Goal: Check status: Check status

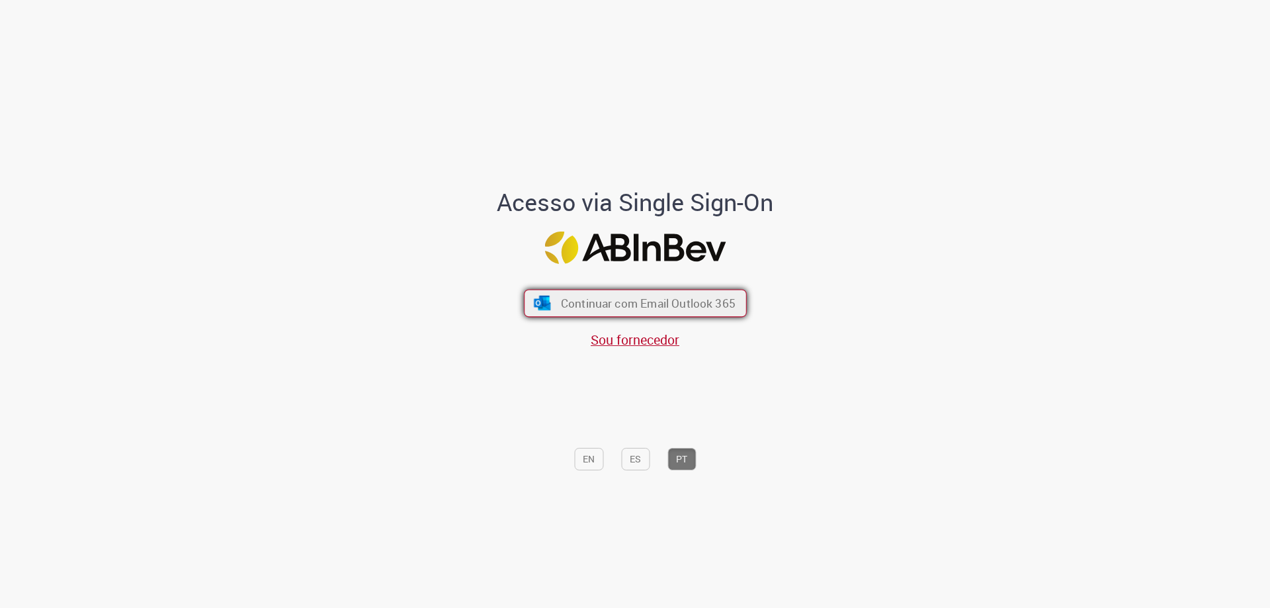
click at [630, 294] on button "Continuar com Email Outlook 365" at bounding box center [635, 304] width 223 height 28
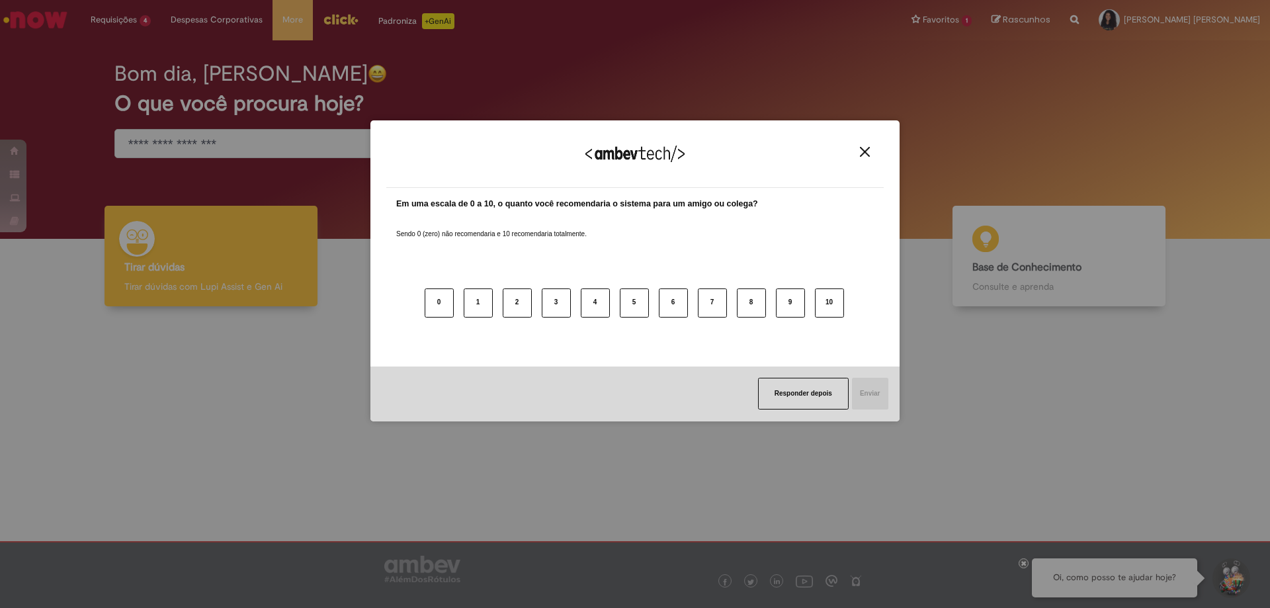
click at [862, 149] on img "Close" at bounding box center [865, 152] width 10 height 10
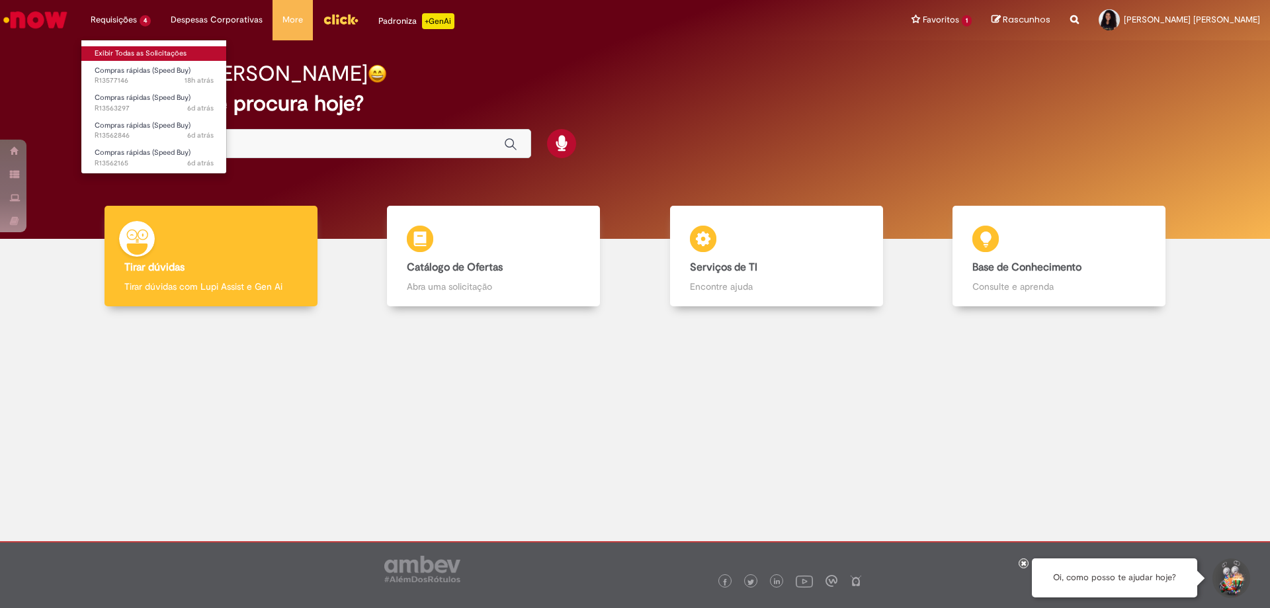
click at [134, 54] on link "Exibir Todas as Solicitações" at bounding box center [154, 53] width 146 height 15
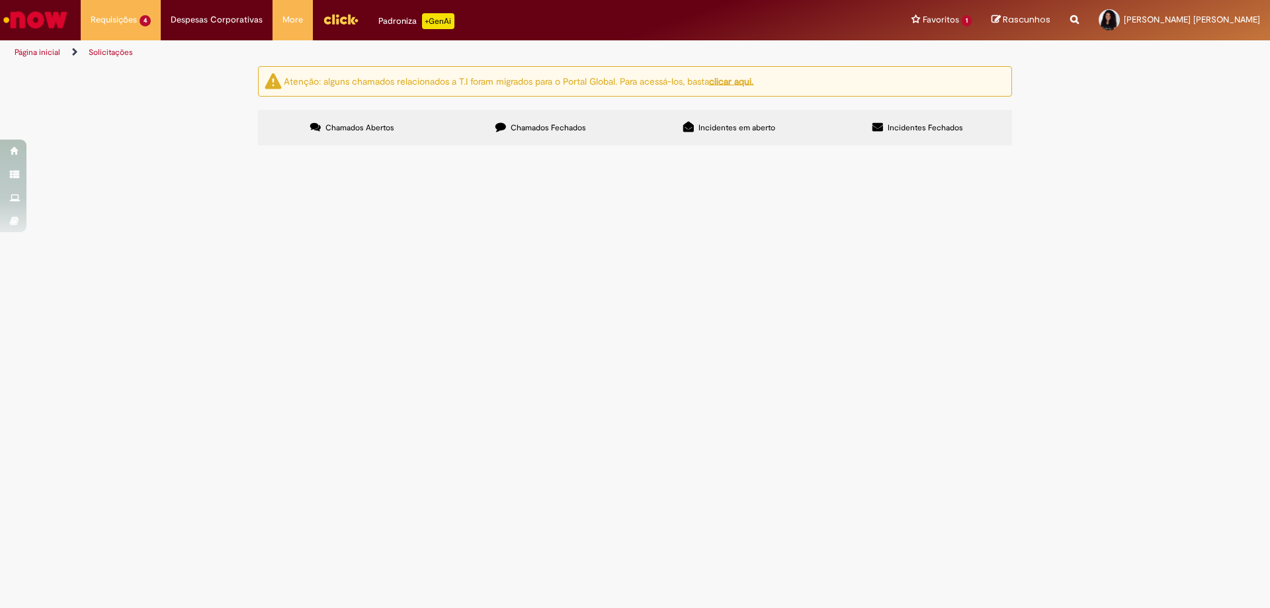
click at [507, 125] on label "Chamados Fechados" at bounding box center [541, 128] width 189 height 36
click at [395, 134] on label "Chamados Abertos" at bounding box center [352, 128] width 189 height 36
click at [0, 0] on span "Banner de defeito critico e placa de produto não conforme" at bounding box center [0, 0] width 0 height 0
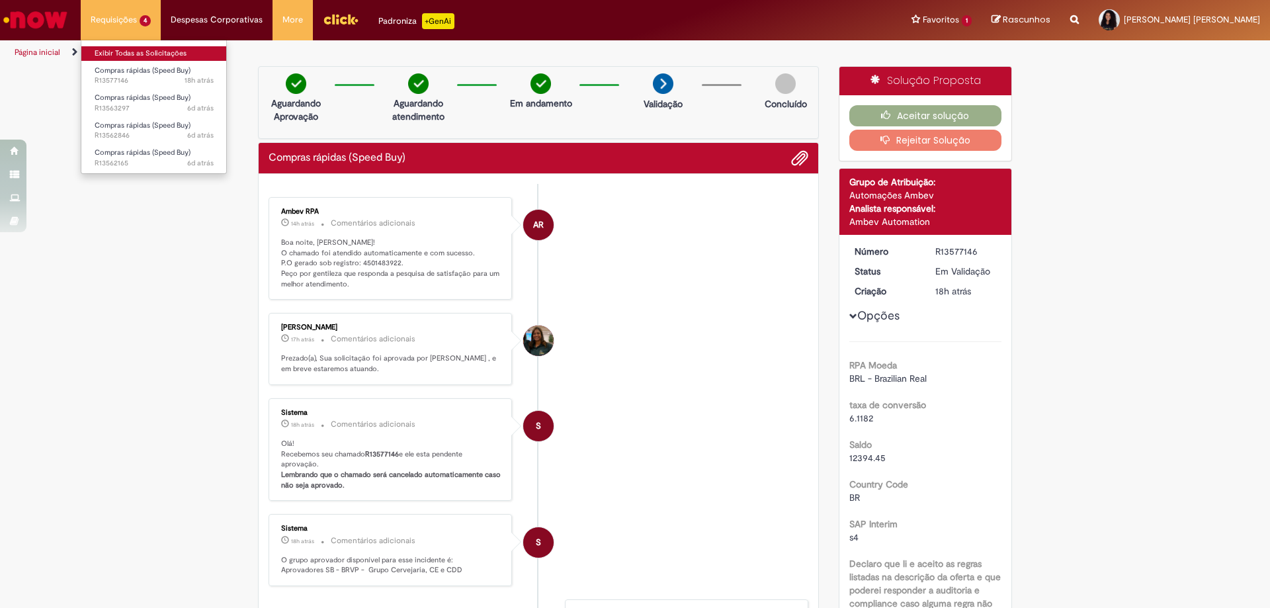
click at [151, 53] on link "Exibir Todas as Solicitações" at bounding box center [154, 53] width 146 height 15
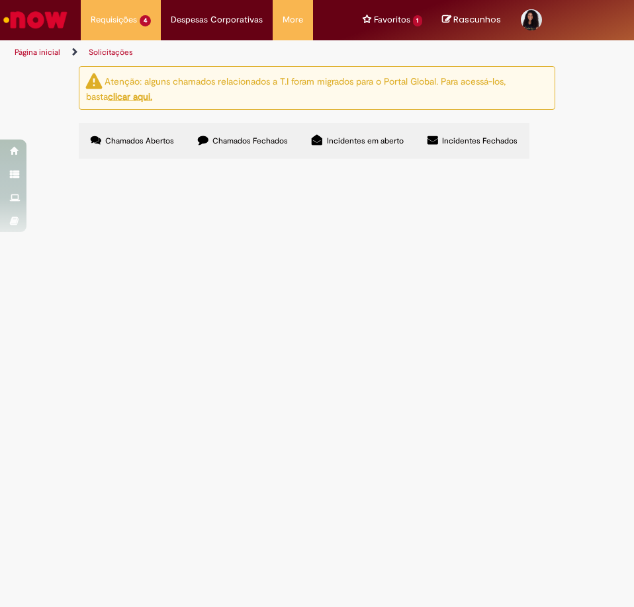
click at [0, 0] on span "Camisas da semana da qualidade" at bounding box center [0, 0] width 0 height 0
click at [230, 144] on span "Chamados Fechados" at bounding box center [249, 141] width 75 height 11
click at [174, 136] on label "Chamados Abertos" at bounding box center [132, 141] width 107 height 36
click at [0, 0] on span "Blusas da semana da qualidade" at bounding box center [0, 0] width 0 height 0
click at [0, 0] on span "Compras rápidas (Speed Buy)" at bounding box center [0, 0] width 0 height 0
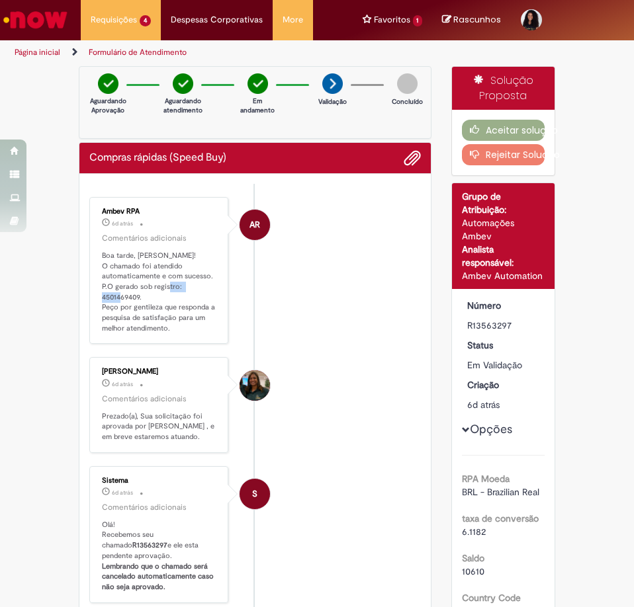
drag, startPoint x: 134, startPoint y: 296, endPoint x: 95, endPoint y: 296, distance: 39.0
click at [95, 296] on div "Ambev RPA 6d atrás 6 dias atrás Comentários adicionais Boa tarde, [PERSON_NAME]…" at bounding box center [158, 271] width 131 height 140
copy p "4501469409"
click at [357, 378] on li "[PERSON_NAME] 6d atrás 6 dias atrás Comentários adicionais Prezado(a), Sua soli…" at bounding box center [254, 404] width 331 height 95
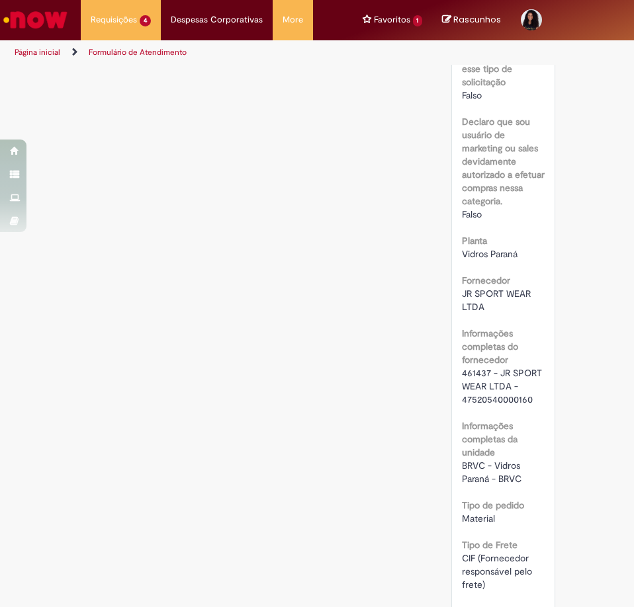
scroll to position [1257, 0]
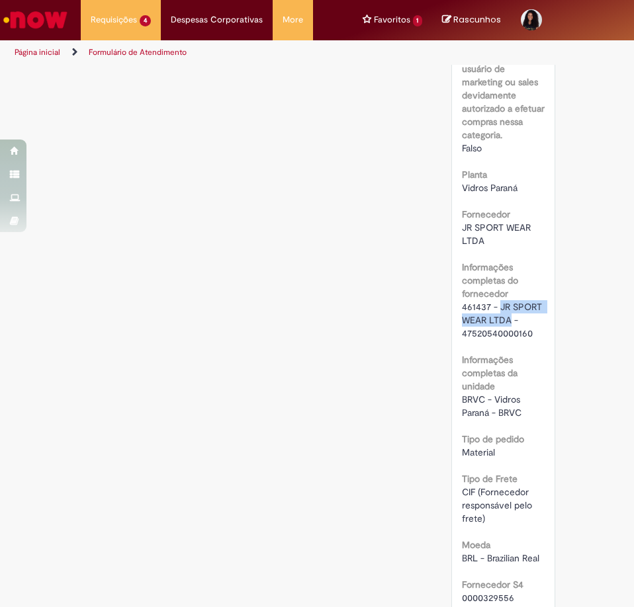
drag, startPoint x: 495, startPoint y: 308, endPoint x: 507, endPoint y: 321, distance: 17.8
click at [507, 321] on span "461437 - JR SPORT WEAR LTDA - 47520540000160" at bounding box center [503, 320] width 83 height 38
copy span "JR SPORT WEAR LTDA"
click at [476, 306] on span "461437 - JR SPORT WEAR LTDA - 47520540000160" at bounding box center [503, 320] width 83 height 38
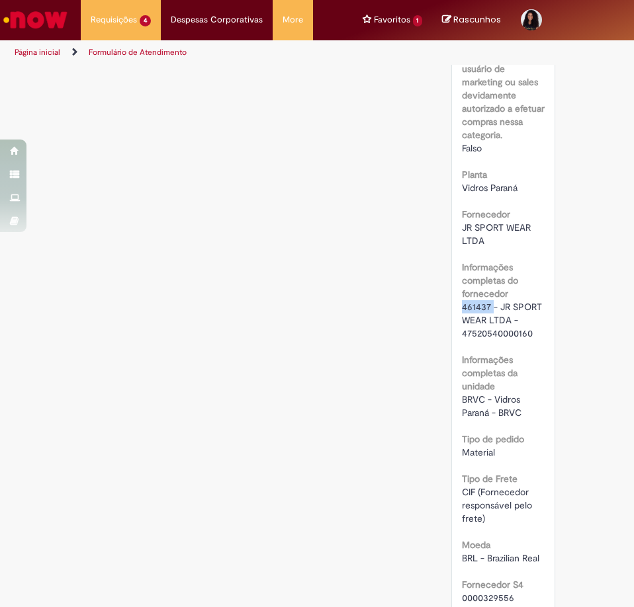
copy span "461437"
click at [519, 425] on div "RPA Moeda BRL - Brazilian Real taxa de conversão 6.1182 [GEOGRAPHIC_DATA] 10610…" at bounding box center [503, 272] width 83 height 2148
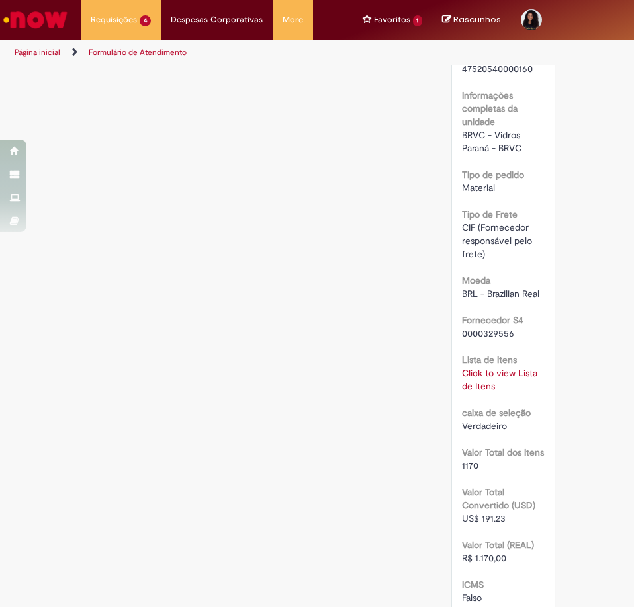
scroll to position [1588, 0]
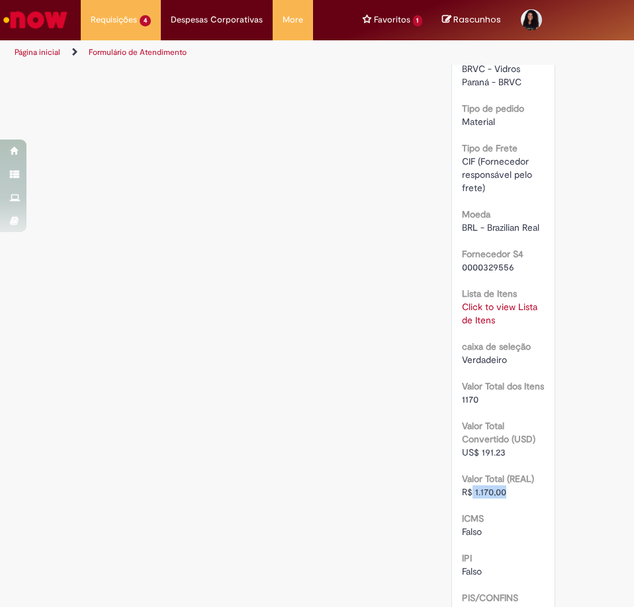
drag, startPoint x: 508, startPoint y: 494, endPoint x: 468, endPoint y: 494, distance: 39.0
click at [468, 494] on div "R$ 1.170,00" at bounding box center [503, 492] width 83 height 13
copy span "1.170,00"
click at [535, 451] on div "US$ 191.23" at bounding box center [503, 452] width 83 height 13
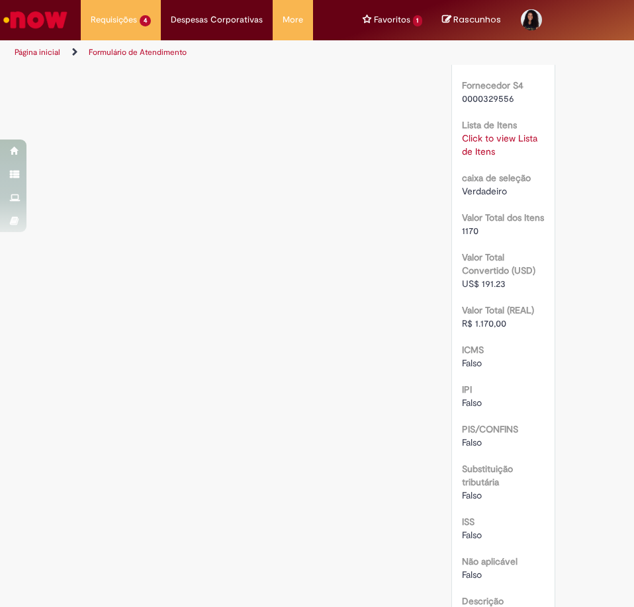
scroll to position [2088, 0]
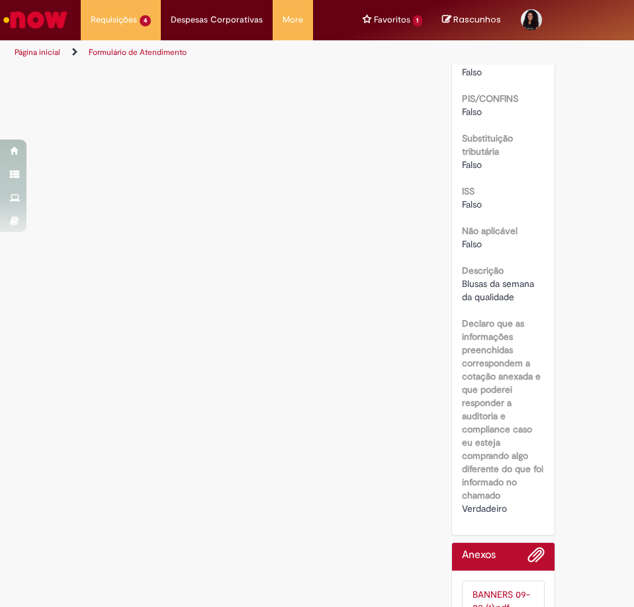
click at [496, 589] on link "BANNERS 09-09 (1).pdf (123.2 KB)" at bounding box center [501, 608] width 58 height 38
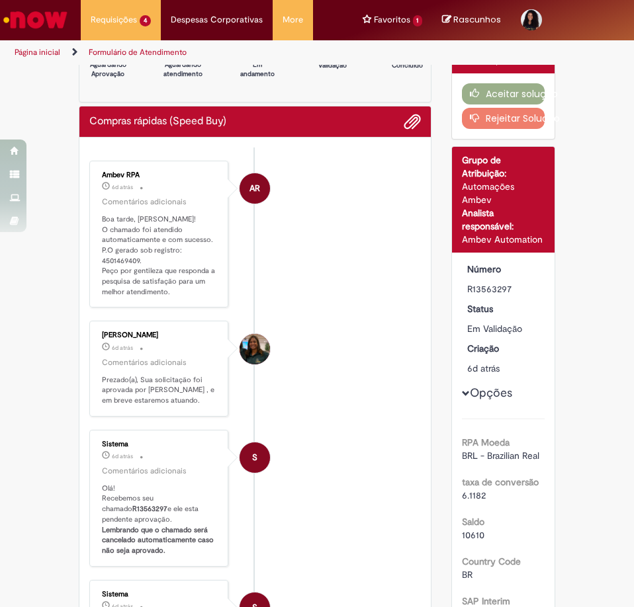
scroll to position [0, 0]
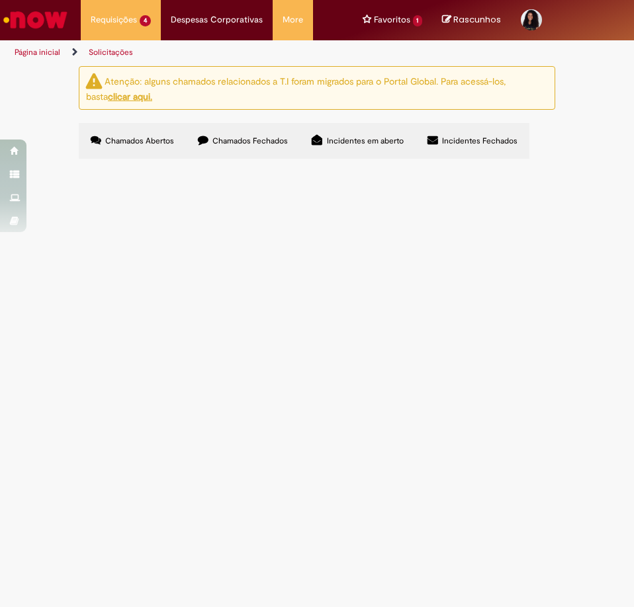
click at [219, 149] on label "Chamados Fechados" at bounding box center [243, 141] width 114 height 36
click at [0, 0] on span "Placas de PVC para comunicação da fábrica" at bounding box center [0, 0] width 0 height 0
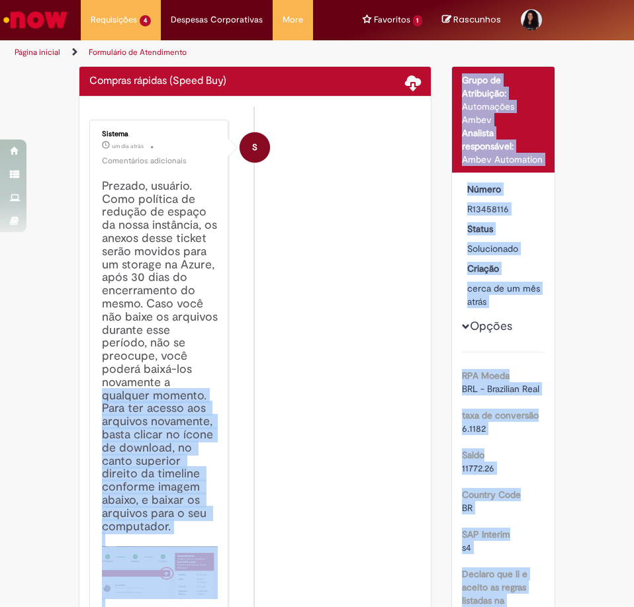
click at [306, 272] on li "S Sistema um dia atrás um dia atrás Comentários adicionais Prezado, usuário. Co…" at bounding box center [254, 408] width 331 height 576
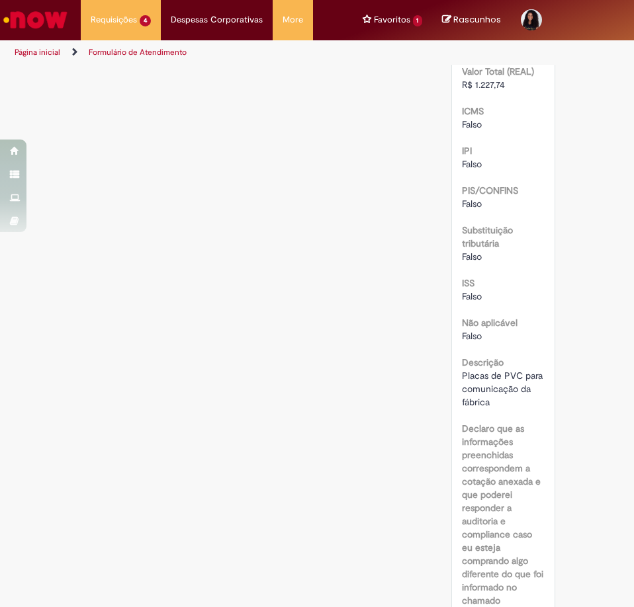
scroll to position [1946, 0]
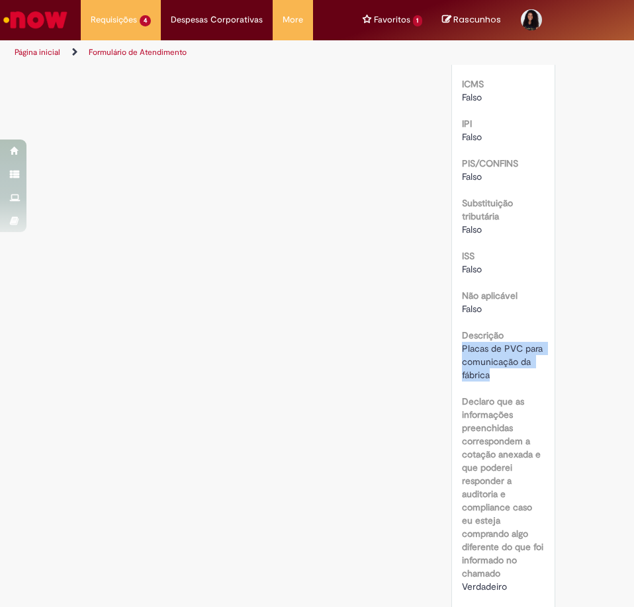
drag, startPoint x: 489, startPoint y: 373, endPoint x: 452, endPoint y: 349, distance: 44.4
copy span "Placas de PVC para comunicação da fábrica"
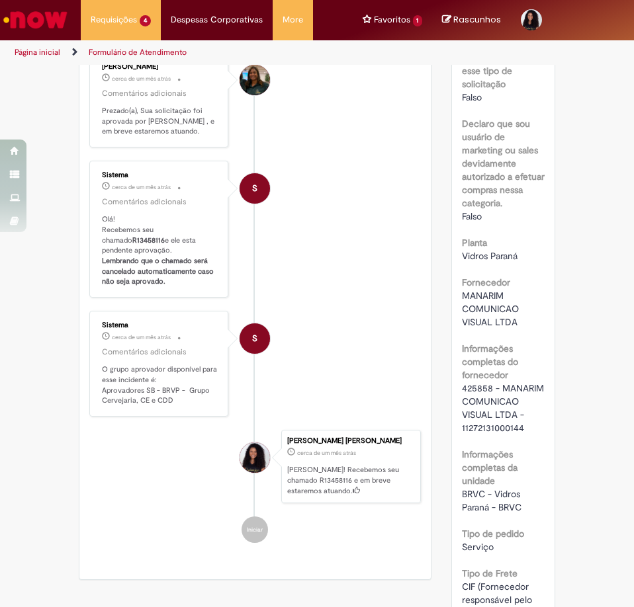
scroll to position [887, 0]
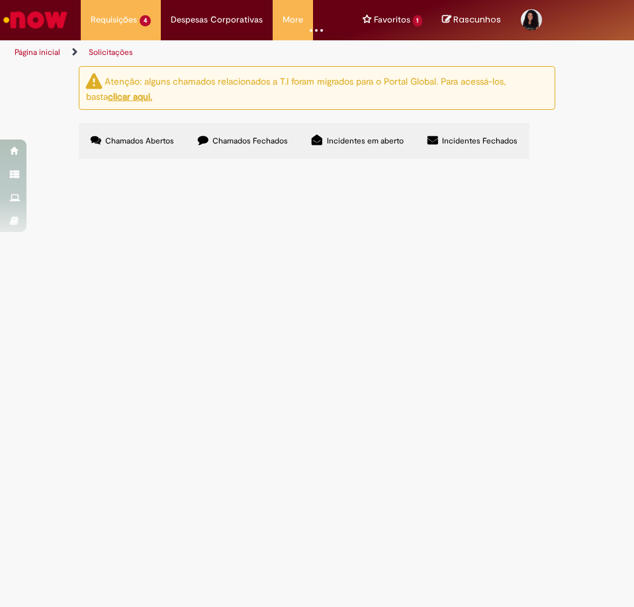
click at [225, 152] on label "Chamados Fechados" at bounding box center [243, 141] width 114 height 36
click at [0, 0] on span "Arte de defeito crítico e defeitos para lab e produção" at bounding box center [0, 0] width 0 height 0
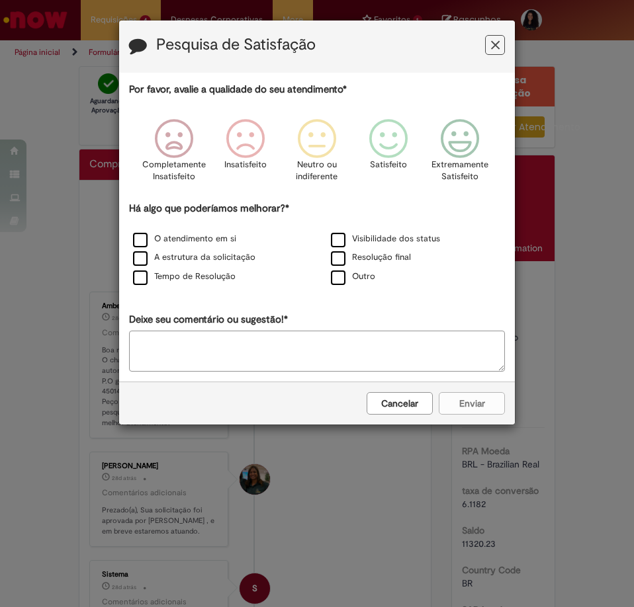
click at [432, 407] on button "Cancelar" at bounding box center [400, 403] width 66 height 22
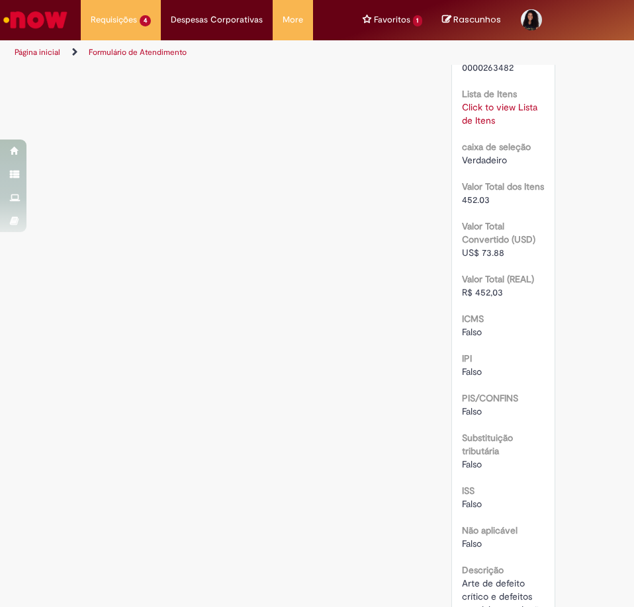
scroll to position [1919, 0]
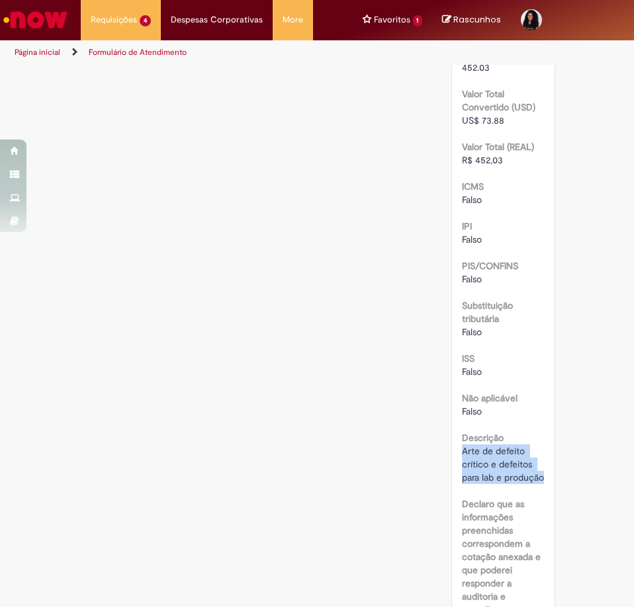
drag, startPoint x: 543, startPoint y: 475, endPoint x: 457, endPoint y: 450, distance: 89.6
copy span "Arte de defeito crítico e defeitos para lab e produção"
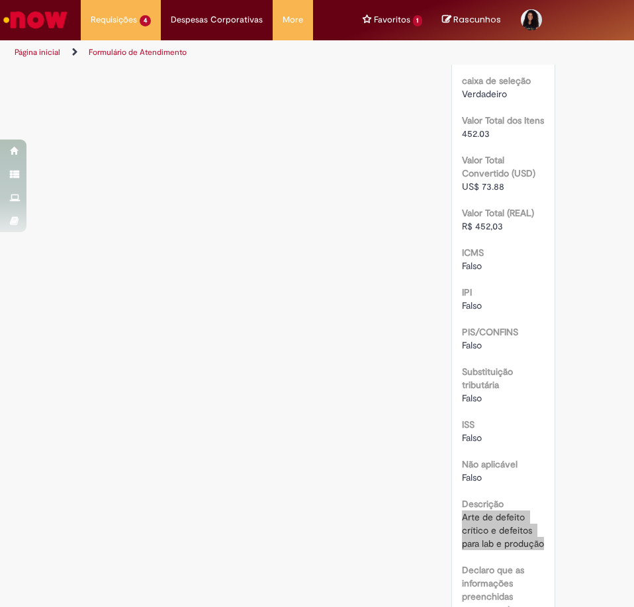
scroll to position [1588, 0]
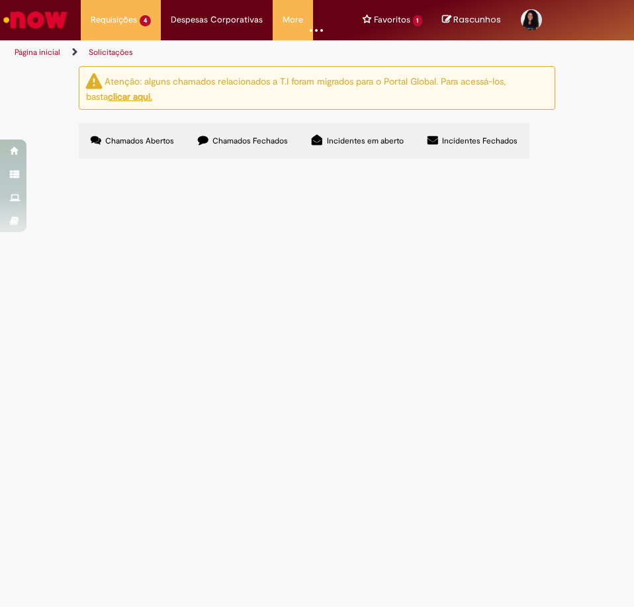
click at [228, 148] on label "Chamados Fechados" at bounding box center [243, 141] width 114 height 36
click at [0, 0] on span "Artes dos adesivos das garrafas testes" at bounding box center [0, 0] width 0 height 0
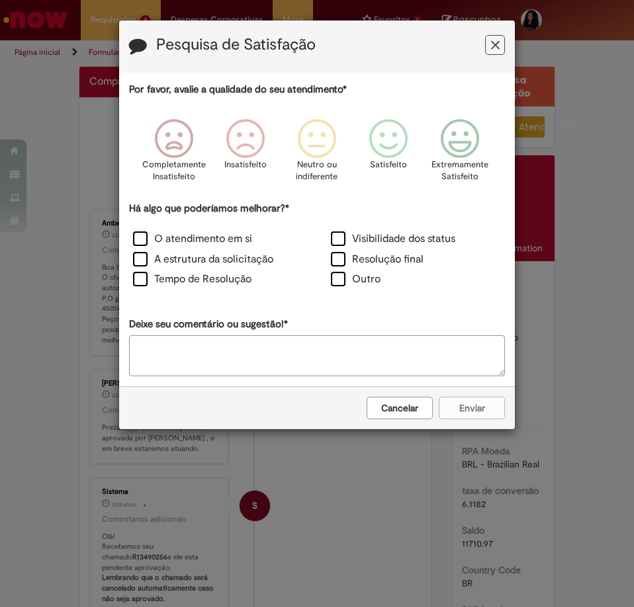
click at [394, 408] on button "Cancelar" at bounding box center [400, 408] width 66 height 22
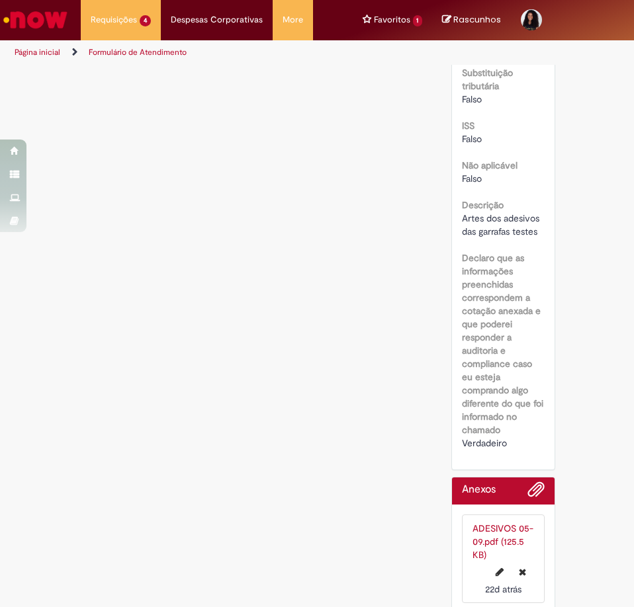
scroll to position [1887, 0]
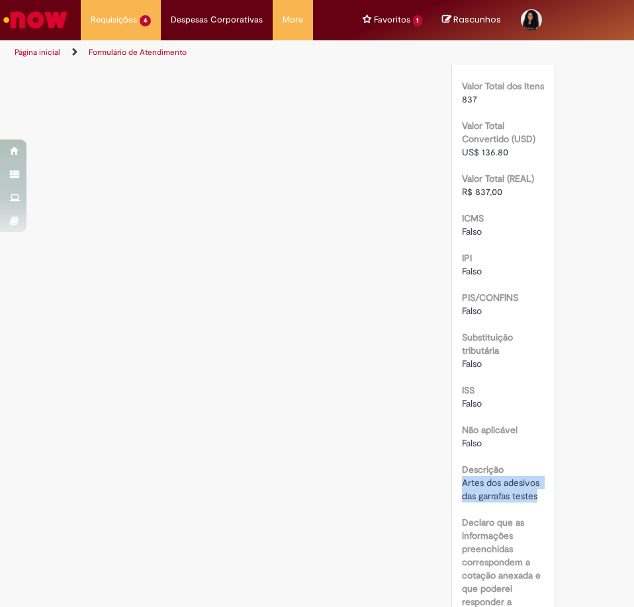
drag, startPoint x: 533, startPoint y: 496, endPoint x: 458, endPoint y: 482, distance: 76.6
click at [462, 482] on span "Artes dos adesivos das garrafas testes" at bounding box center [502, 489] width 80 height 25
copy span "Artes dos adesivos das garrafas testes"
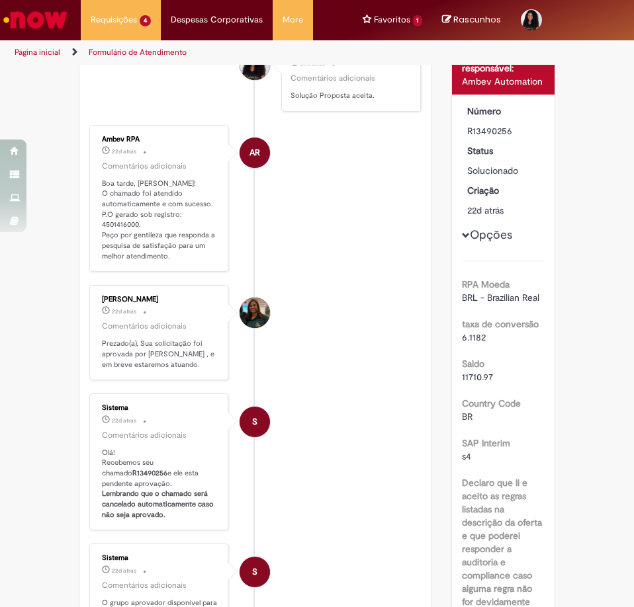
scroll to position [0, 0]
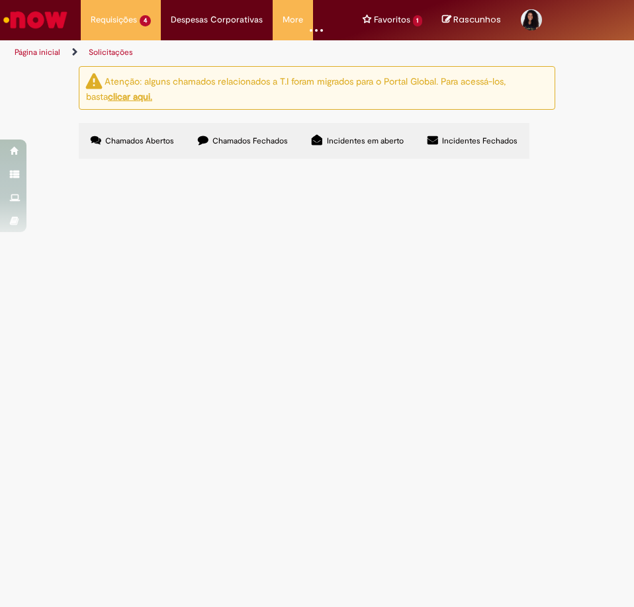
click at [232, 134] on label "Chamados Fechados" at bounding box center [243, 141] width 114 height 36
click at [0, 0] on span "Artes principio cervejeiro, diretrizes de qualidade segurança e meio ambiente, …" at bounding box center [0, 0] width 0 height 0
drag, startPoint x: 265, startPoint y: 295, endPoint x: 224, endPoint y: 191, distance: 112.5
click at [0, 0] on td "Artes principio cervejeiro, diretrizes de qualidade segurança e meio ambiente, …" at bounding box center [0, 0] width 0 height 0
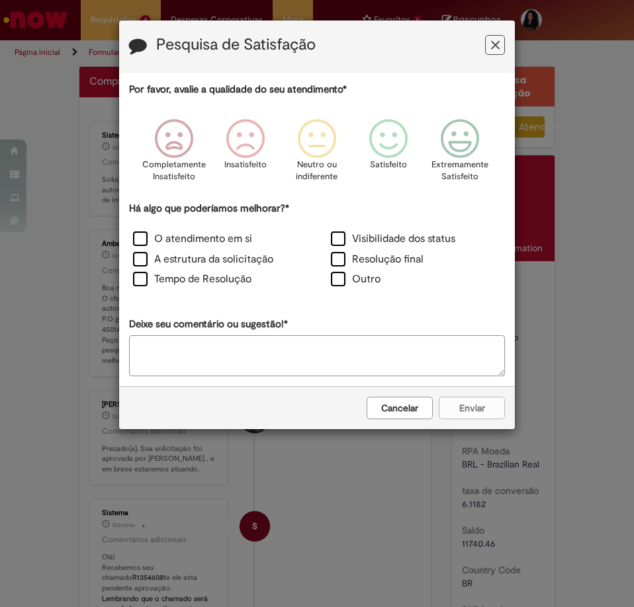
click at [401, 408] on button "Cancelar" at bounding box center [400, 408] width 66 height 22
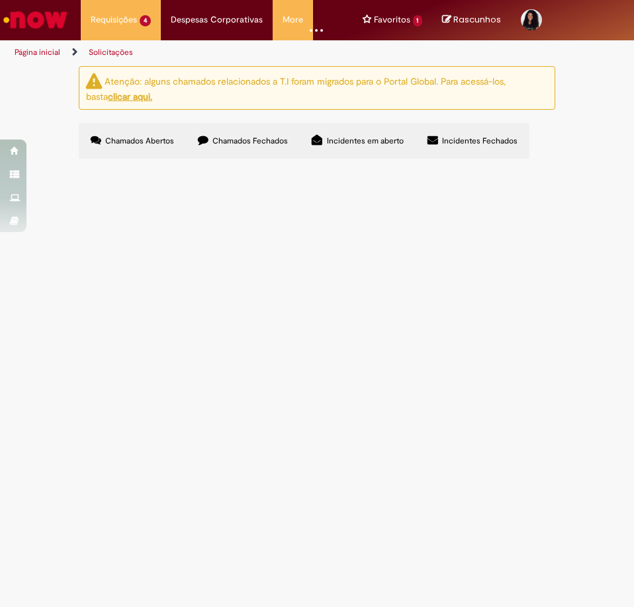
click at [238, 154] on label "Chamados Fechados" at bounding box center [243, 141] width 114 height 36
click at [123, 134] on label "Chamados Abertos" at bounding box center [132, 141] width 107 height 36
click at [0, 0] on span "Compras rápidas (Speed Buy)" at bounding box center [0, 0] width 0 height 0
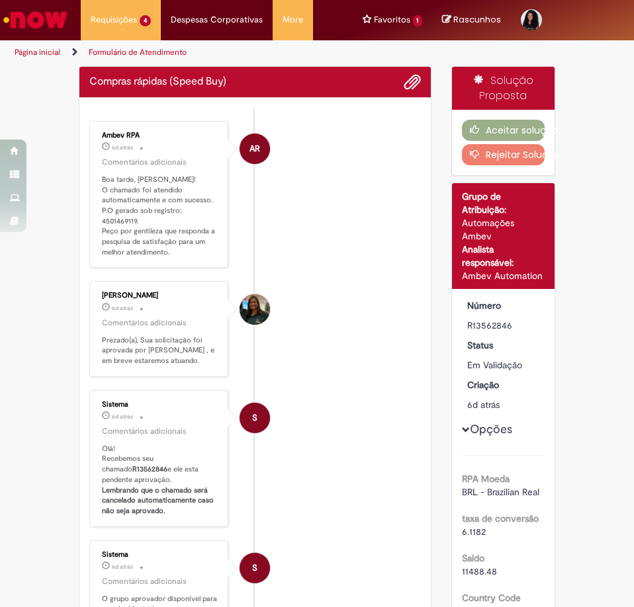
click at [352, 318] on li "[PERSON_NAME] 6d atrás 6 dias atrás Comentários adicionais Prezado(a), Sua soli…" at bounding box center [254, 328] width 331 height 95
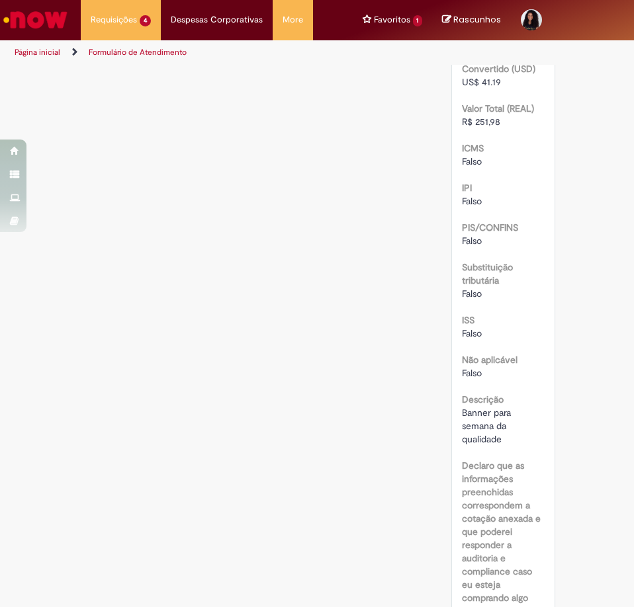
scroll to position [2051, 0]
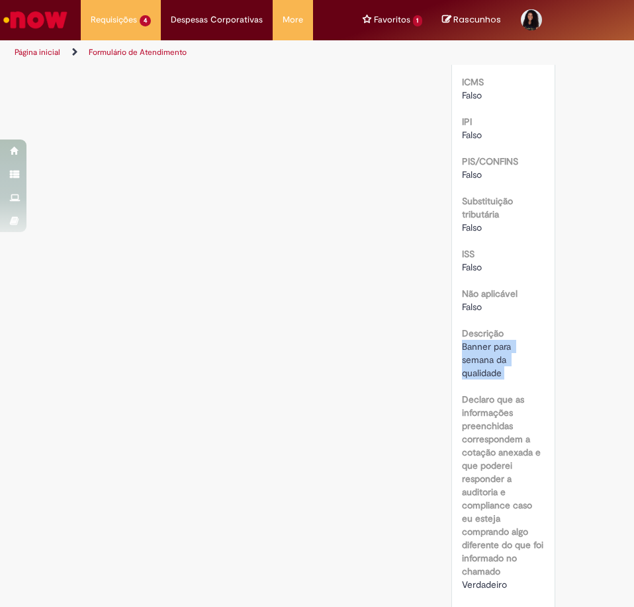
drag, startPoint x: 509, startPoint y: 381, endPoint x: 456, endPoint y: 345, distance: 64.2
copy div "Banner para semana da qualidade"
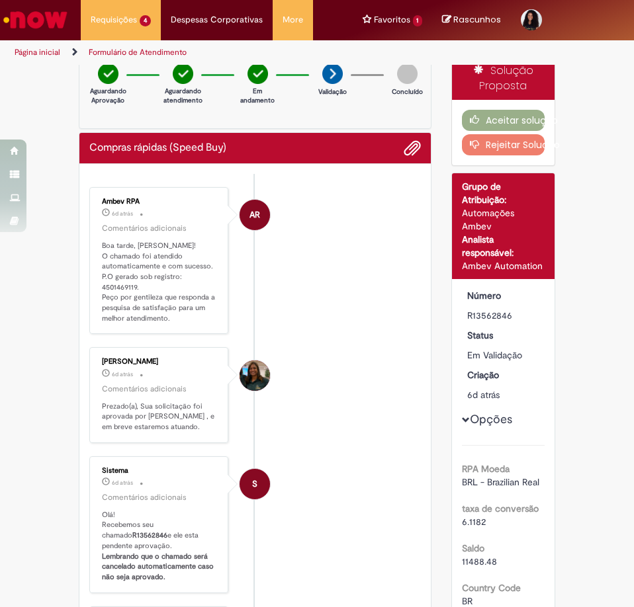
scroll to position [0, 0]
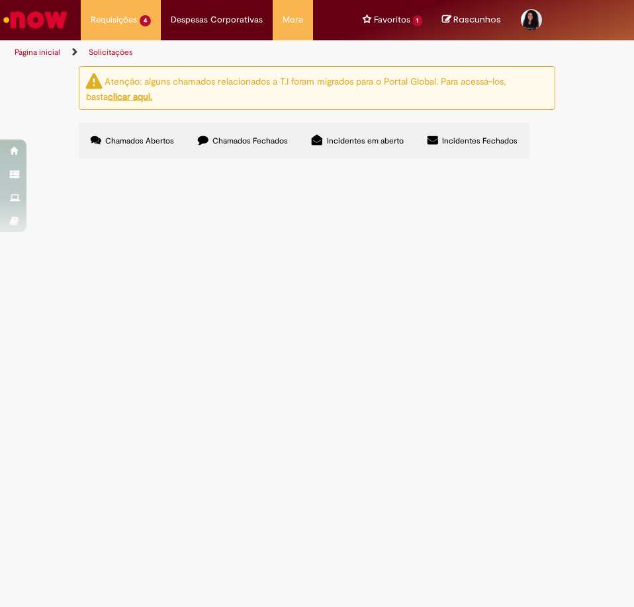
click at [0, 0] on span "Banner de defeito critico e placa de produto não conforme" at bounding box center [0, 0] width 0 height 0
drag, startPoint x: 259, startPoint y: 244, endPoint x: 350, endPoint y: 264, distance: 93.4
click at [0, 0] on td "Banner de defeito critico e placa de produto não conforme" at bounding box center [0, 0] width 0 height 0
copy span "Banner de defeito critico e placa de produto não conforme"
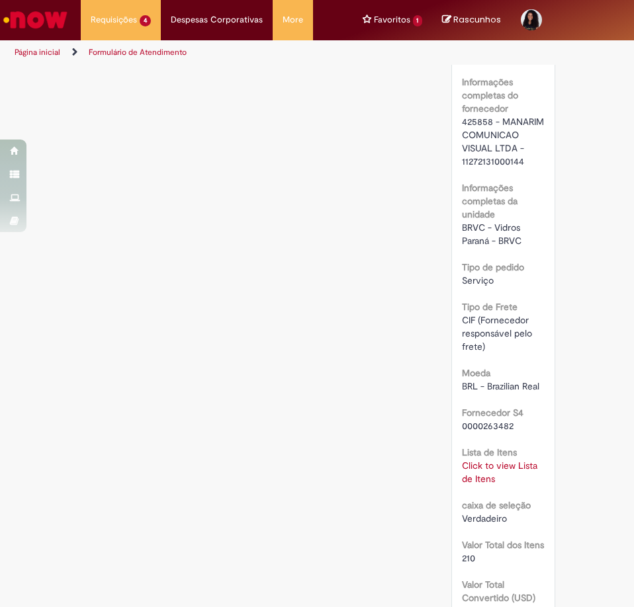
scroll to position [1588, 0]
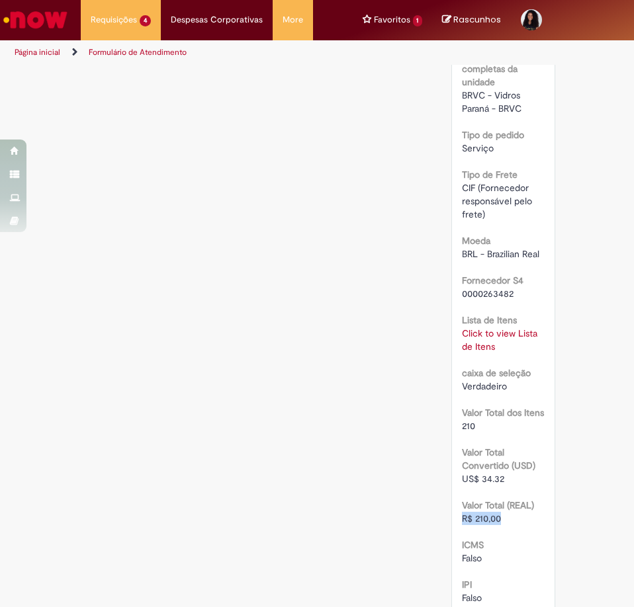
drag, startPoint x: 505, startPoint y: 524, endPoint x: 451, endPoint y: 520, distance: 54.4
copy span "R$ 210,00"
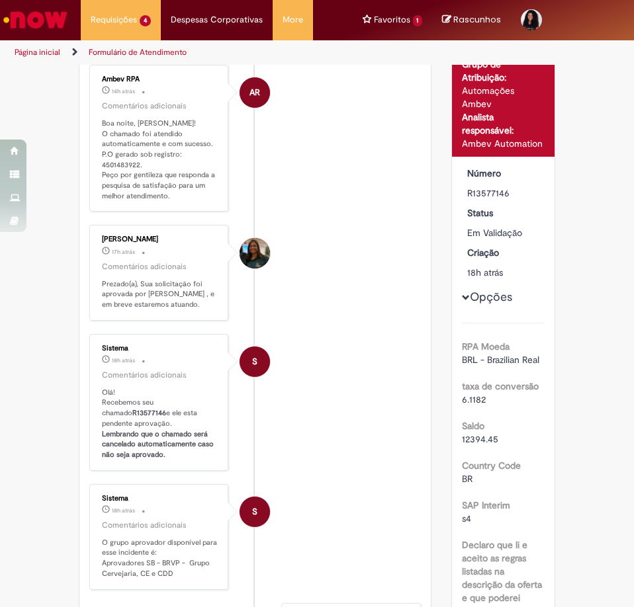
scroll to position [66, 0]
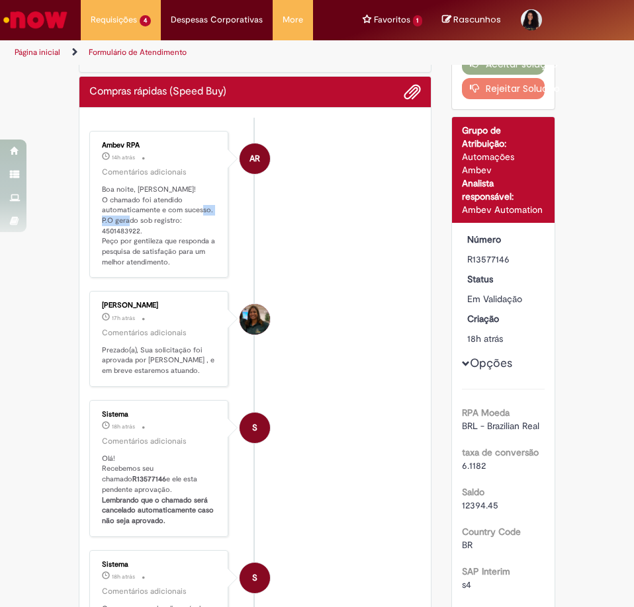
drag, startPoint x: 140, startPoint y: 226, endPoint x: 101, endPoint y: 226, distance: 39.7
click at [102, 226] on p "Boa noite, [PERSON_NAME]! O chamado foi atendido automaticamente e com sucesso.…" at bounding box center [160, 226] width 116 height 83
click at [105, 228] on p "Boa noite, [PERSON_NAME]! O chamado foi atendido automaticamente e com sucesso.…" at bounding box center [160, 226] width 116 height 83
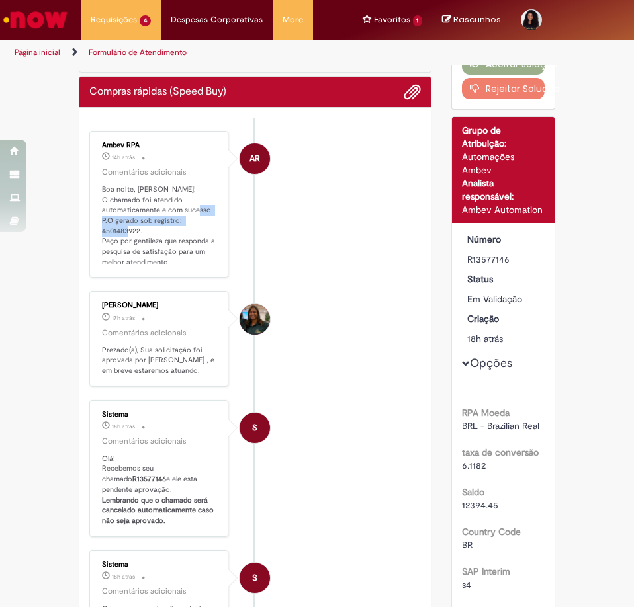
click at [110, 228] on p "Boa noite, [PERSON_NAME]! O chamado foi atendido automaticamente e com sucesso.…" at bounding box center [160, 226] width 116 height 83
drag, startPoint x: 339, startPoint y: 305, endPoint x: 351, endPoint y: 308, distance: 11.7
click at [339, 305] on li "[PERSON_NAME] 17h atrás 17 horas atrás Comentários adicionais Prezado(a), Sua s…" at bounding box center [254, 338] width 331 height 95
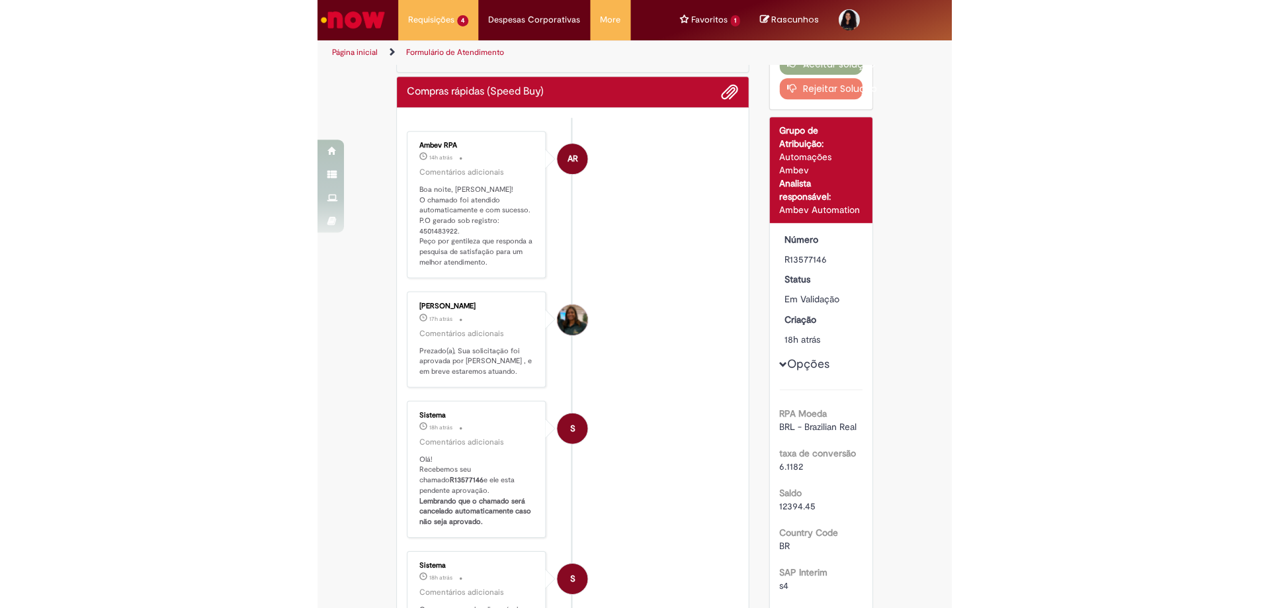
scroll to position [0, 0]
